Goal: Information Seeking & Learning: Learn about a topic

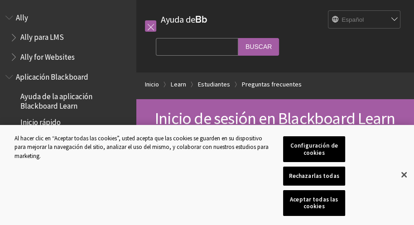
scroll to position [882, 0]
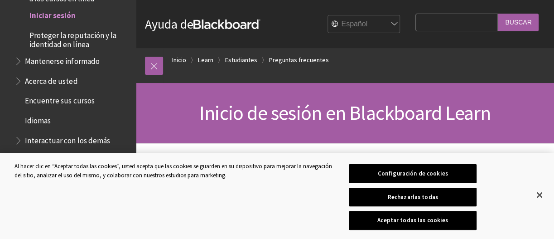
click at [261, 124] on span "Inicio de sesión en Blackboard Learn" at bounding box center [344, 112] width 291 height 25
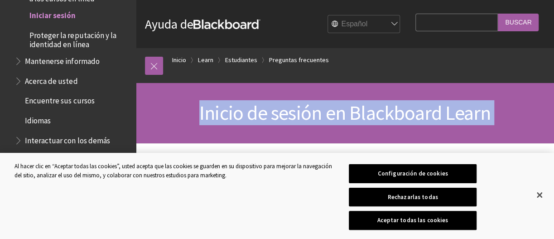
click at [261, 124] on span "Inicio de sesión en Blackboard Learn" at bounding box center [344, 112] width 291 height 25
click at [261, 123] on span "Inicio de sesión en Blackboard Learn" at bounding box center [344, 112] width 291 height 25
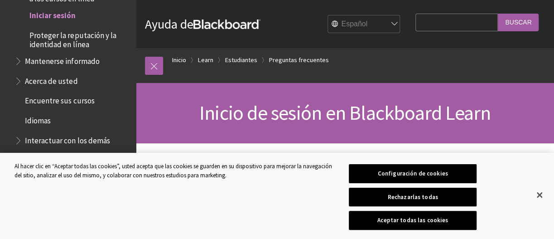
drag, startPoint x: 249, startPoint y: 109, endPoint x: 215, endPoint y: 112, distance: 34.1
click at [215, 112] on span "Inicio de sesión en Blackboard Learn" at bounding box center [344, 112] width 291 height 25
click at [157, 65] on link at bounding box center [154, 66] width 18 height 18
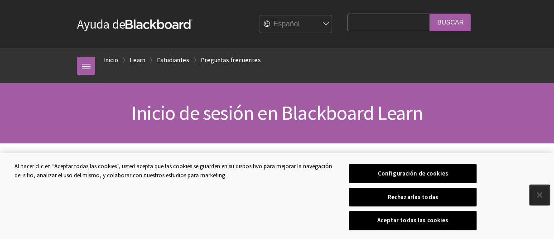
click at [413, 190] on button "Cerrar" at bounding box center [539, 195] width 20 height 20
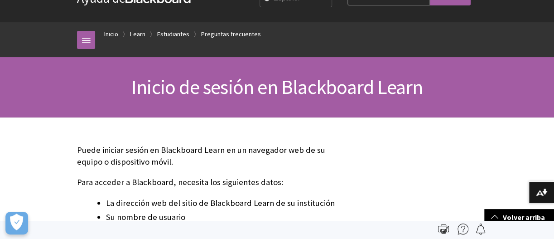
scroll to position [0, 0]
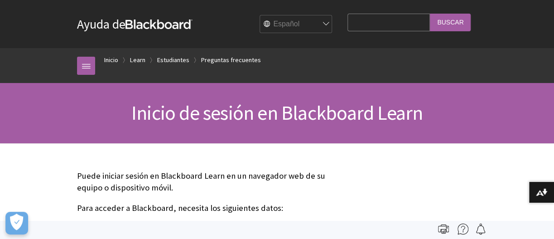
click at [350, 23] on input "Search Query" at bounding box center [388, 23] width 82 height 18
paste input "Práctica de Acentuación Objetivo: Reconocer y aplicar correctamente las reglas …"
type input "Práctica de Acentuación Objetivo: Reconocer y aplicar correctamente las reglas …"
drag, startPoint x: 428, startPoint y: 22, endPoint x: 328, endPoint y: 36, distance: 101.0
click at [328, 36] on div "Ayuda de Blackboard Ayuda de Bb English عربية Català Cymraeg [PERSON_NAME] Espa…" at bounding box center [277, 24] width 418 height 48
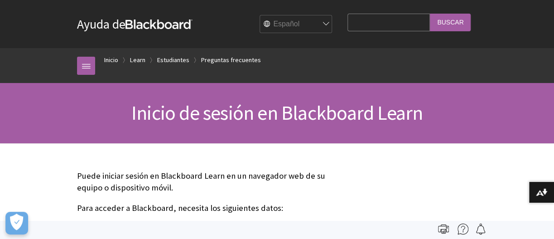
click at [320, 25] on select "English عربية Català Cymraeg [PERSON_NAME] Español Suomi Français עברית Italian…" at bounding box center [296, 24] width 72 height 18
click at [260, 15] on select "English عربية Català Cymraeg [PERSON_NAME] Español Suomi Français עברית Italian…" at bounding box center [296, 24] width 72 height 18
click at [109, 61] on link "Inicio" at bounding box center [111, 59] width 14 height 11
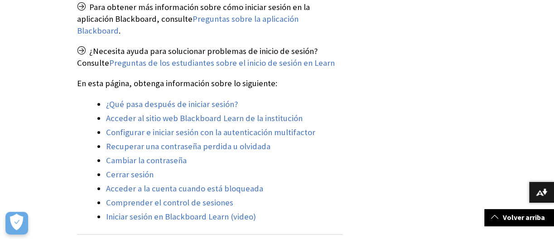
scroll to position [362, 0]
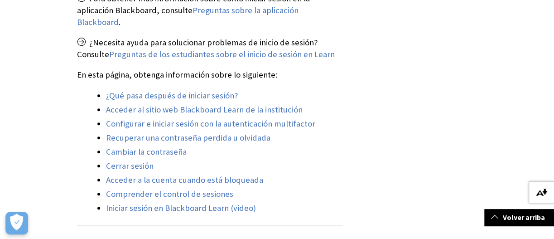
click at [413, 188] on button "Descargar formatos alternativos..." at bounding box center [540, 192] width 25 height 22
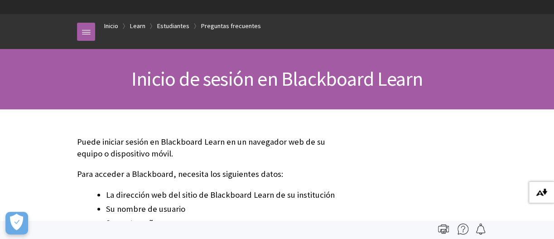
scroll to position [0, 0]
